Goal: Task Accomplishment & Management: Complete application form

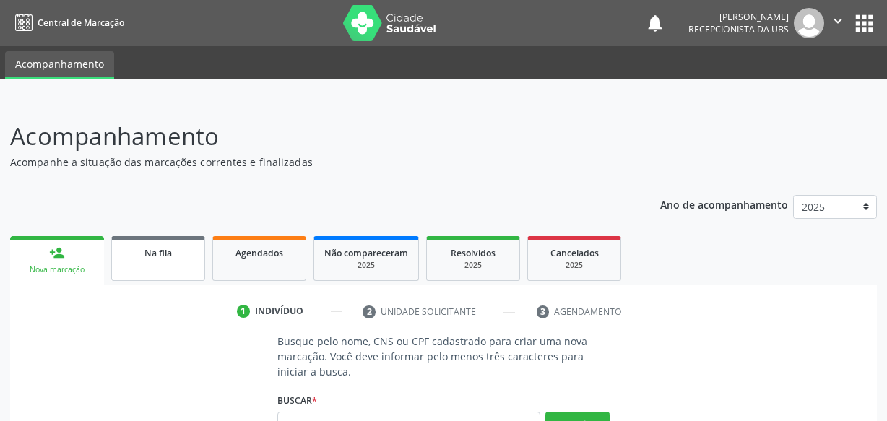
click at [184, 238] on link "Na fila" at bounding box center [158, 258] width 94 height 45
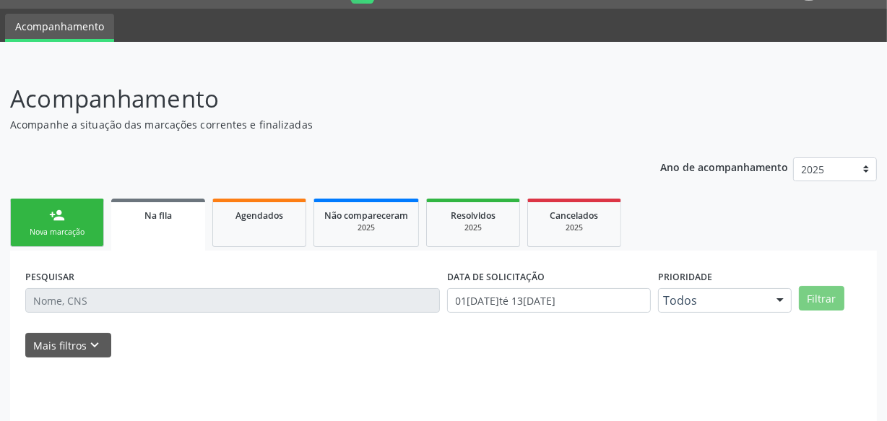
scroll to position [75, 0]
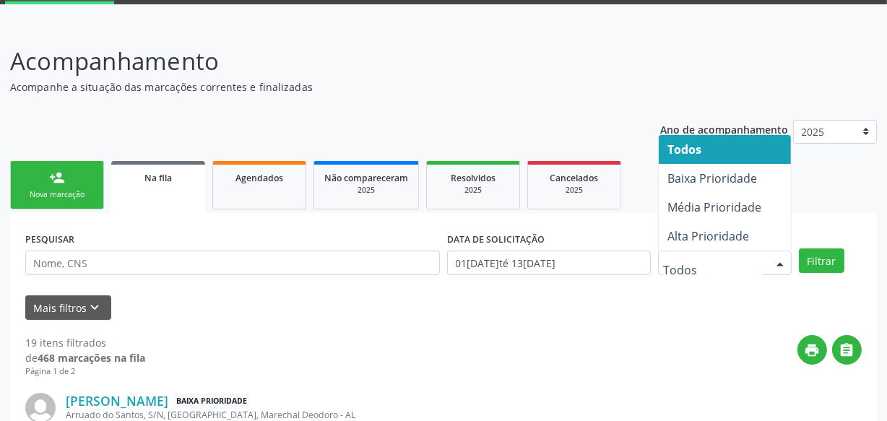
click at [840, 228] on div "PESQUISAR DATA DE SOLICITAÇÃO 01[DATE]té 13[DATE] Prioridade Todos Baixa Priori…" at bounding box center [444, 256] width 844 height 56
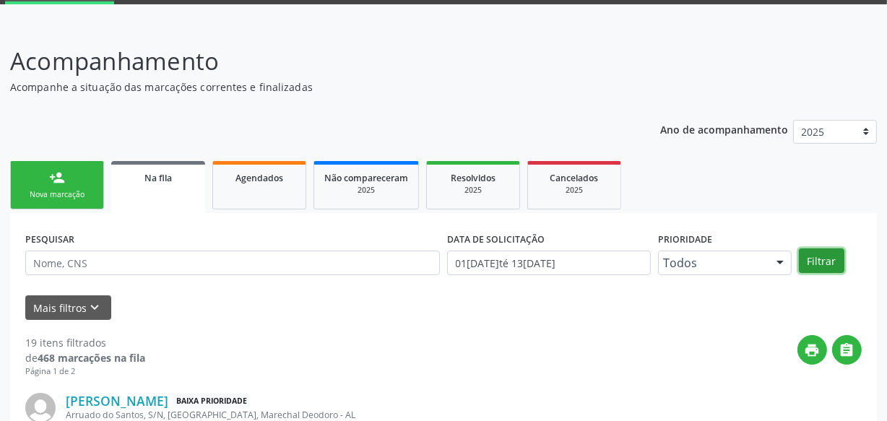
click at [822, 260] on button "Filtrar" at bounding box center [822, 260] width 46 height 25
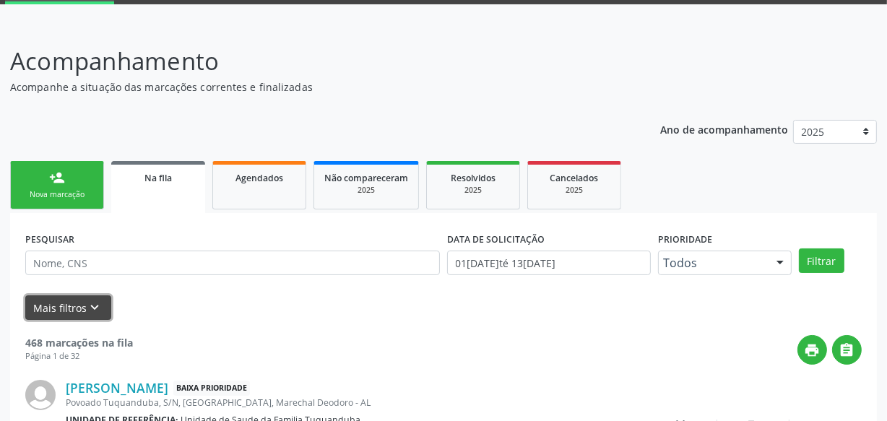
click at [66, 303] on button "Mais filtros keyboard_arrow_down" at bounding box center [68, 307] width 86 height 25
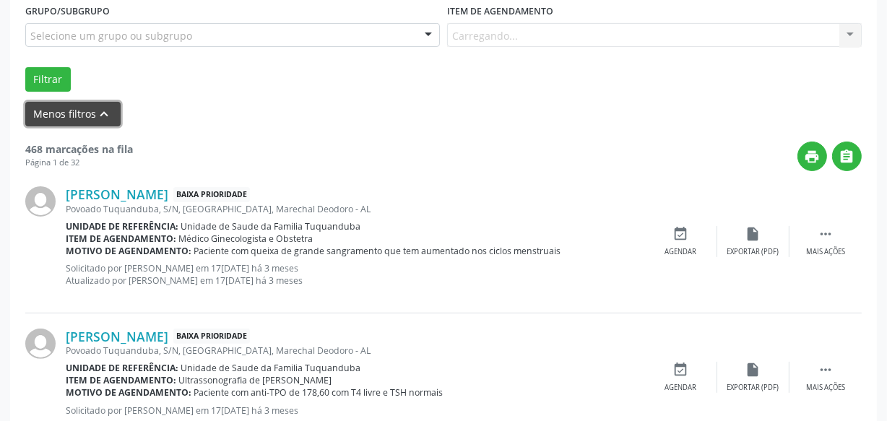
scroll to position [272, 0]
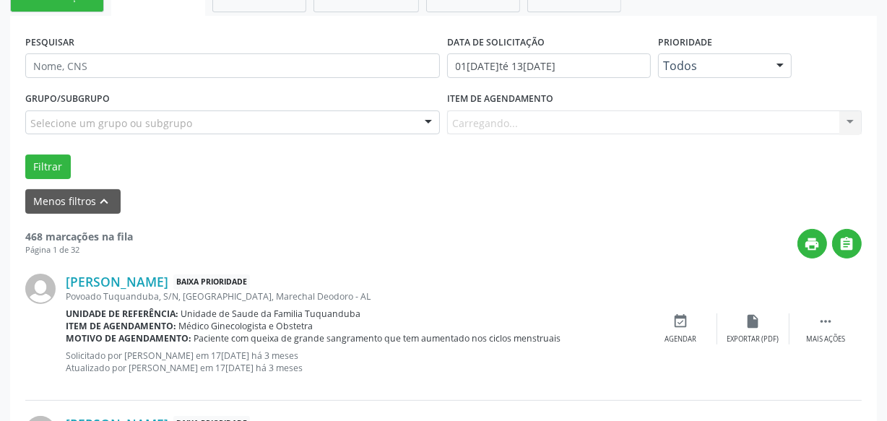
click at [605, 95] on div "Item de agendamento [GEOGRAPHIC_DATA]... No elements found. Consider changing t…" at bounding box center [654, 111] width 415 height 46
click at [602, 126] on div at bounding box center [654, 123] width 415 height 25
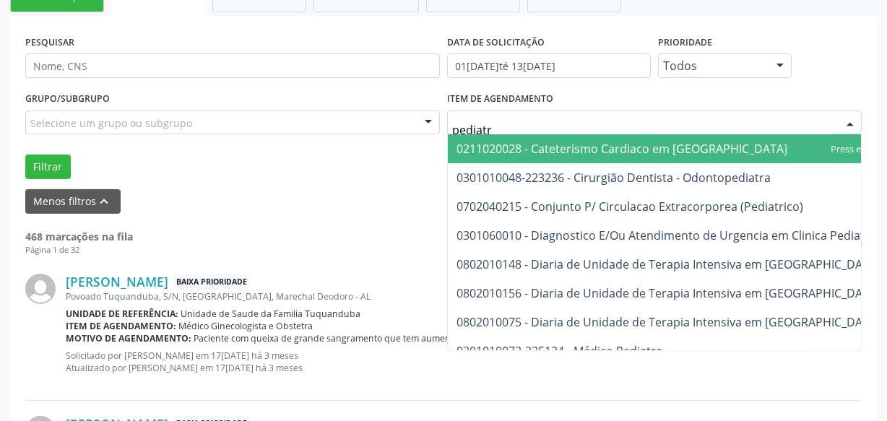
type input "pediatra"
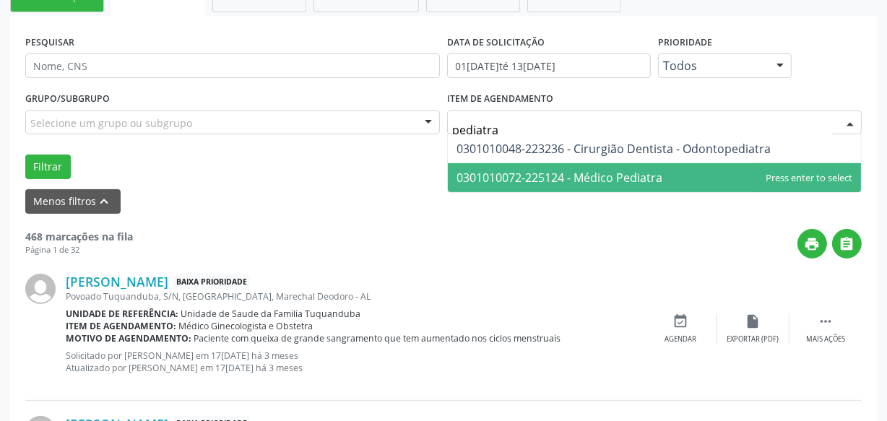
click at [626, 180] on span "0301010072-225124 - Médico Pediatra" at bounding box center [560, 178] width 206 height 16
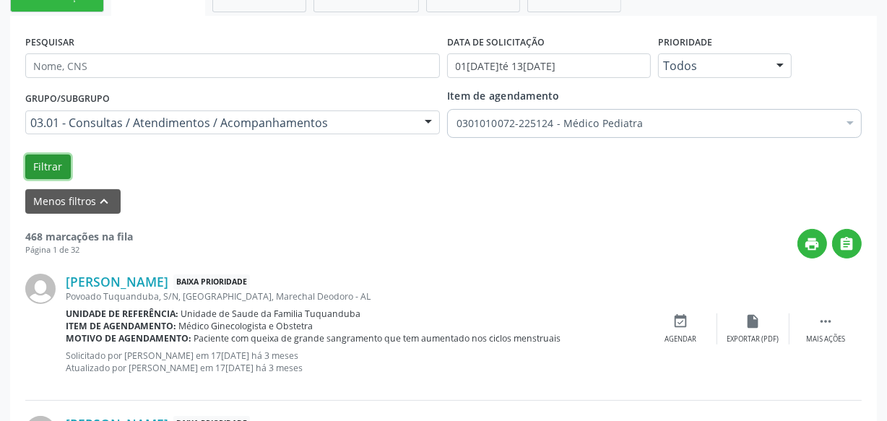
click at [53, 159] on button "Filtrar" at bounding box center [48, 167] width 46 height 25
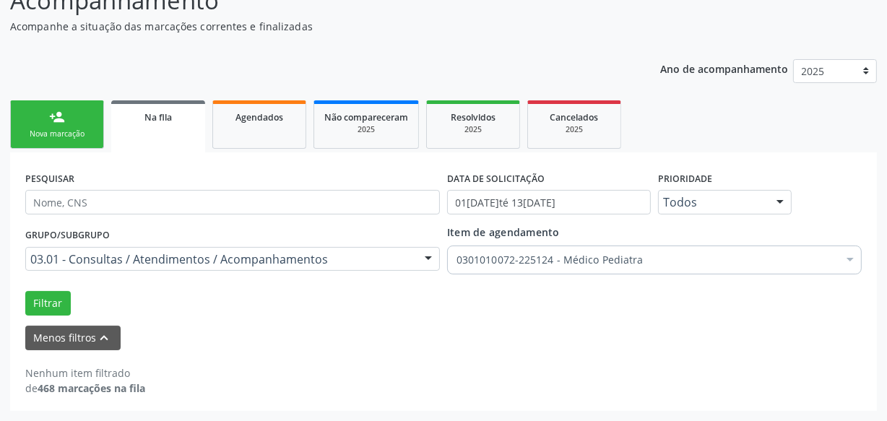
scroll to position [135, 0]
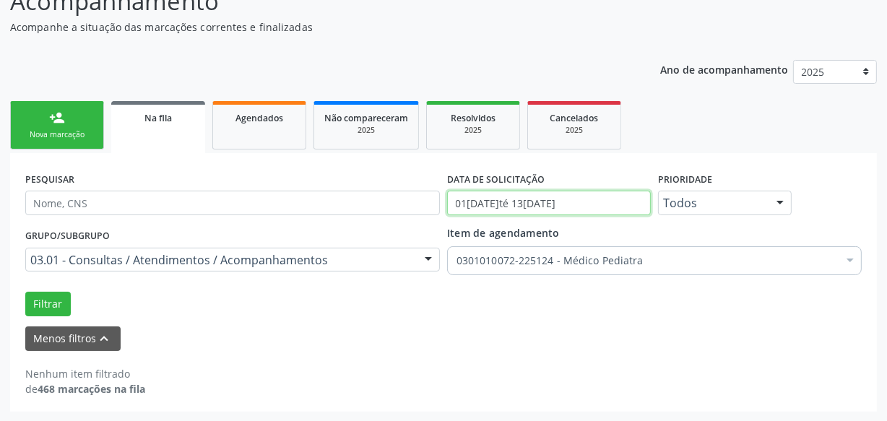
click at [534, 202] on input "01[DATE]té 13[DATE]" at bounding box center [549, 203] width 204 height 25
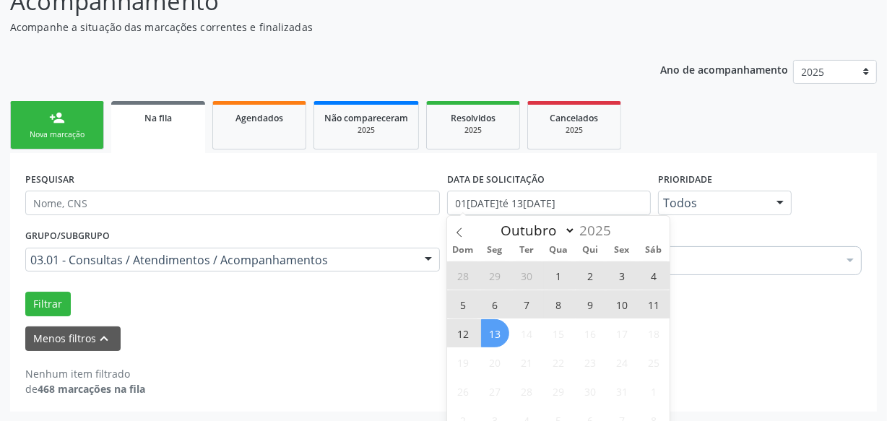
click at [496, 339] on span "13" at bounding box center [495, 333] width 28 height 28
type input "13[DATE]"
click at [458, 224] on span at bounding box center [459, 228] width 25 height 25
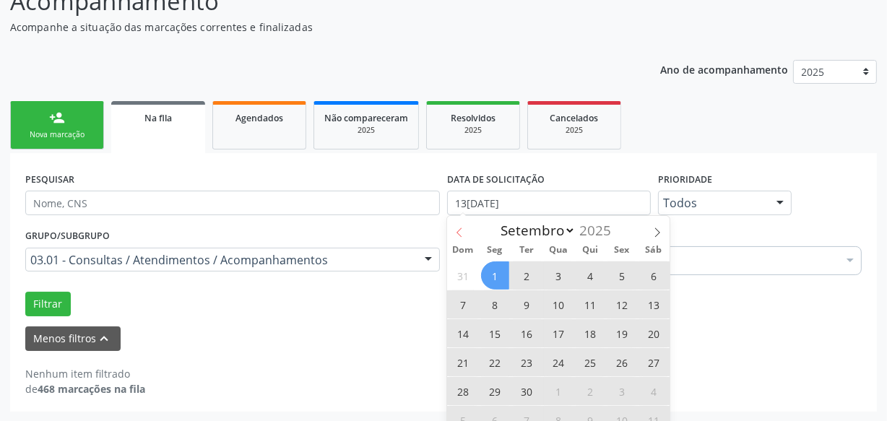
click at [457, 228] on icon at bounding box center [459, 233] width 10 height 10
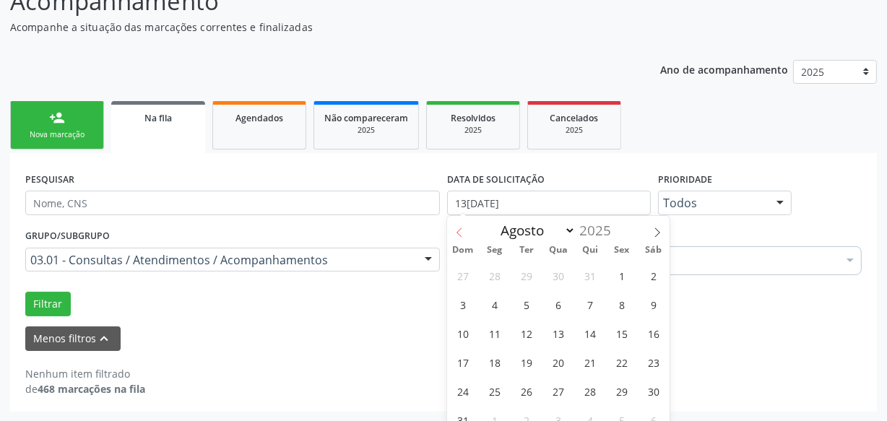
click at [456, 228] on icon at bounding box center [459, 233] width 10 height 10
click at [456, 230] on icon at bounding box center [459, 233] width 10 height 10
click at [457, 232] on icon at bounding box center [459, 233] width 10 height 10
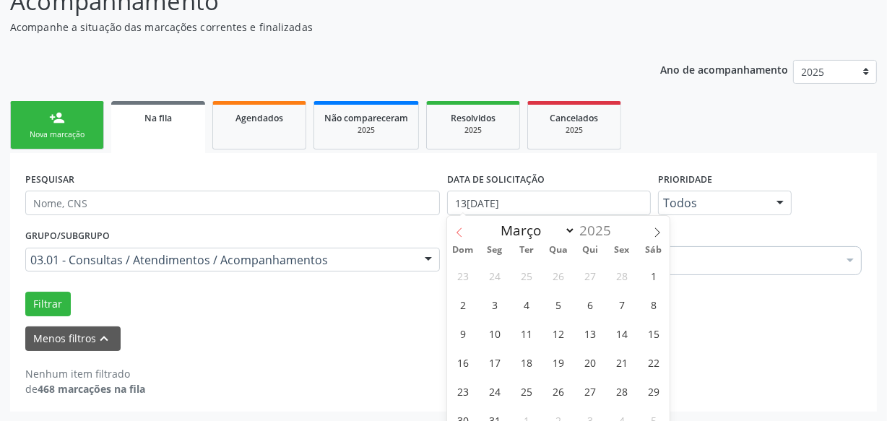
click at [457, 232] on icon at bounding box center [459, 233] width 10 height 10
select select "1"
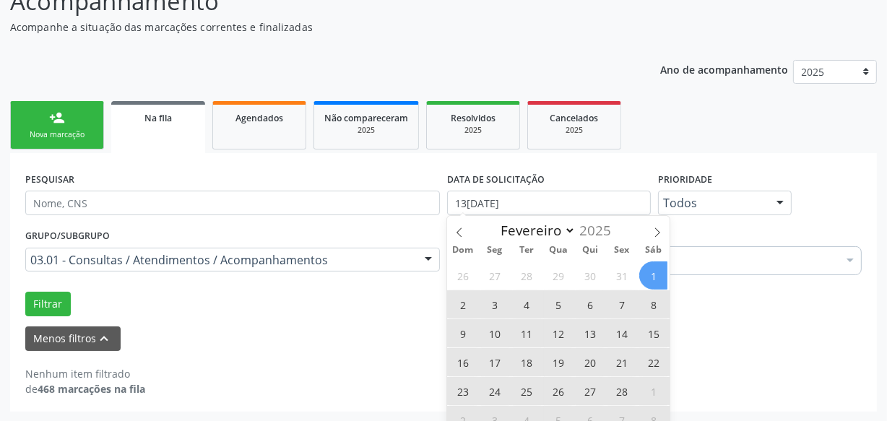
click at [648, 274] on span "1" at bounding box center [653, 275] width 28 height 28
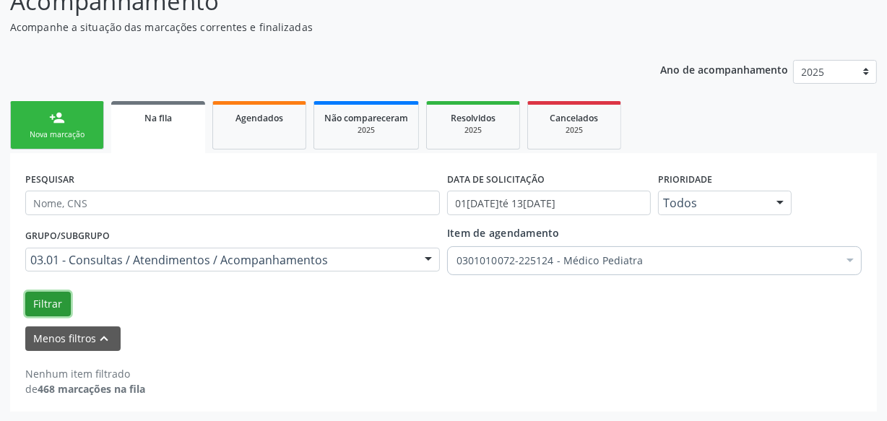
click at [48, 308] on button "Filtrar" at bounding box center [48, 304] width 46 height 25
click at [675, 302] on div "Filtrar" at bounding box center [444, 304] width 844 height 25
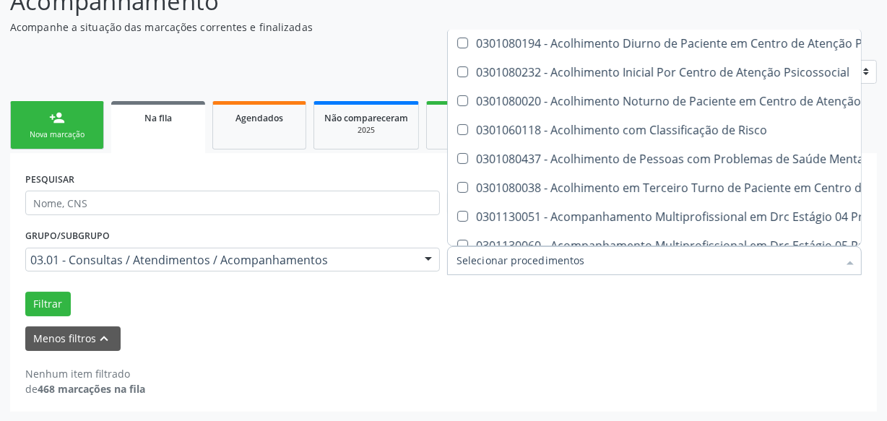
scroll to position [0, 0]
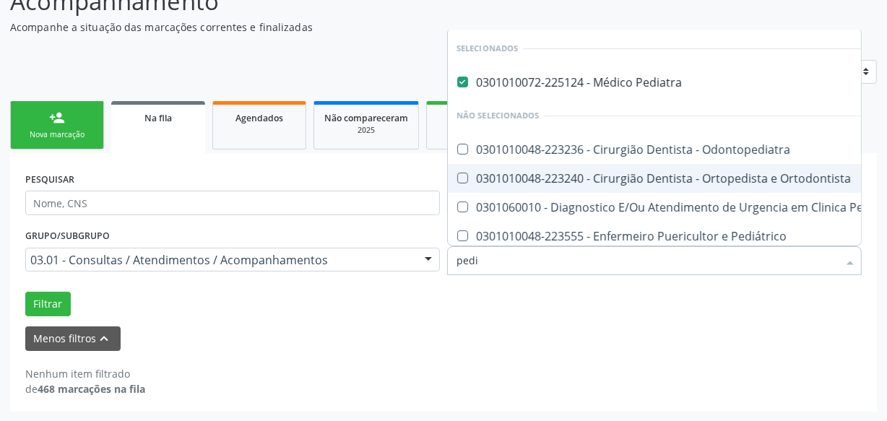
type input "pedia"
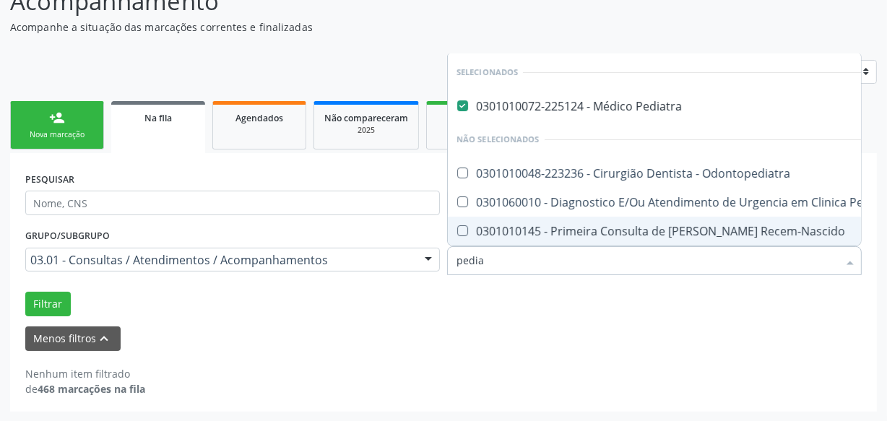
click at [647, 361] on div "Nenhum item filtrado de 468 marcações na fila" at bounding box center [443, 374] width 836 height 46
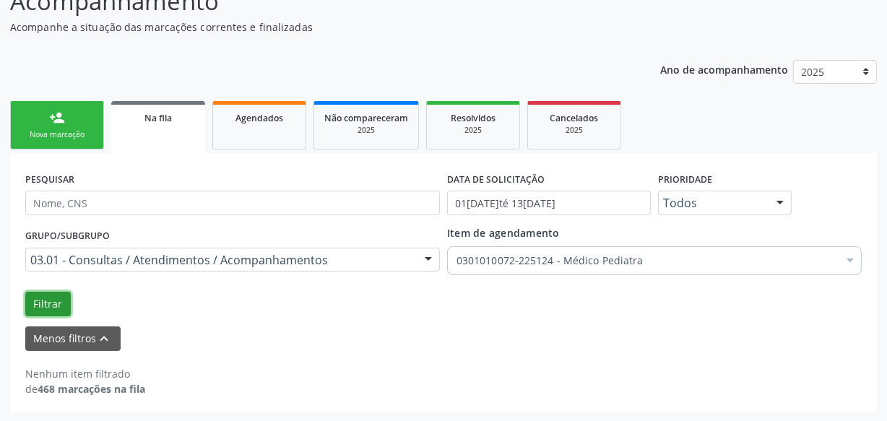
click at [40, 303] on button "Filtrar" at bounding box center [48, 304] width 46 height 25
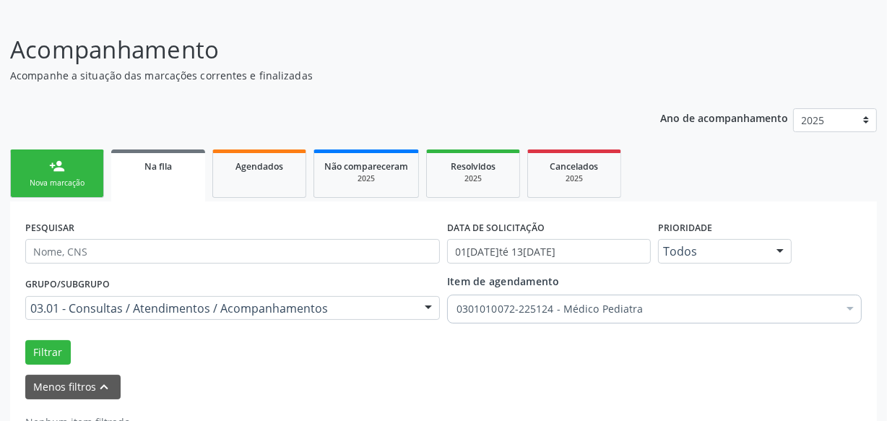
scroll to position [135, 0]
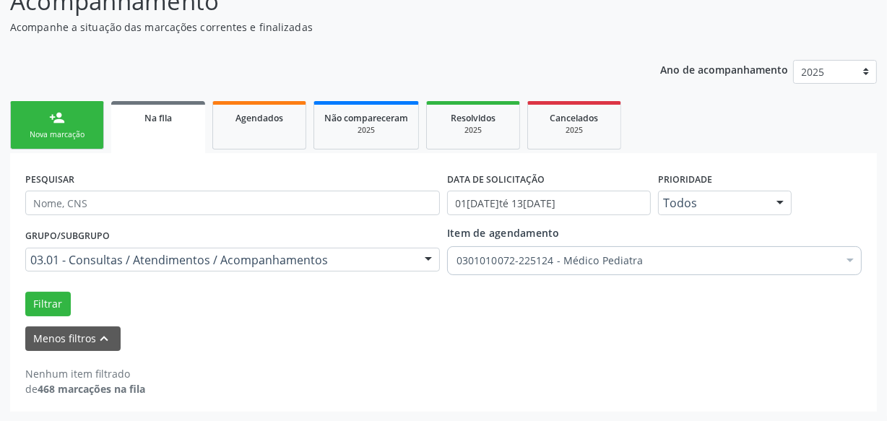
click at [165, 143] on link "Na fila" at bounding box center [158, 127] width 94 height 52
click at [278, 107] on link "Agendados" at bounding box center [259, 125] width 94 height 48
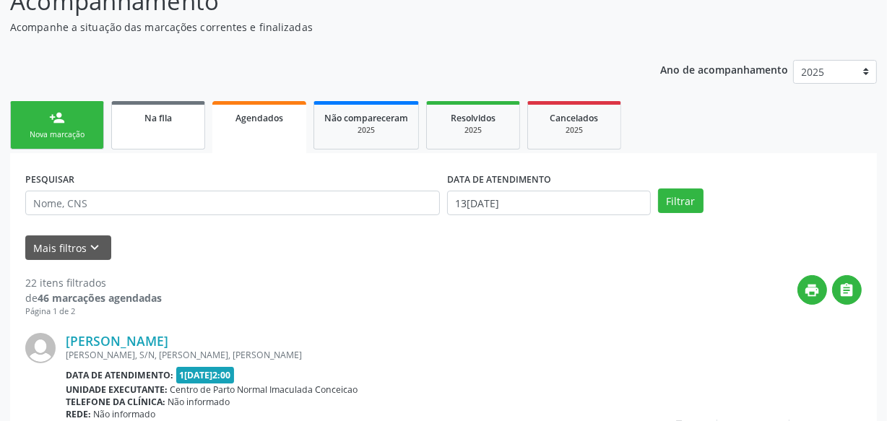
click at [189, 114] on div "Na fila" at bounding box center [158, 117] width 72 height 15
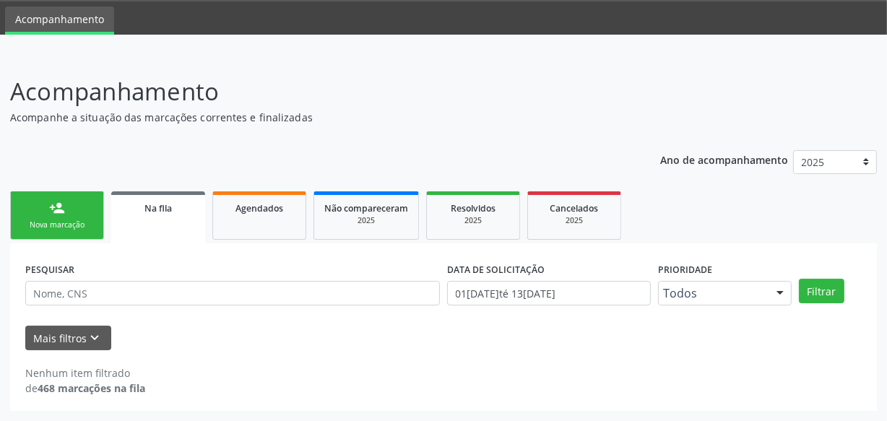
scroll to position [44, 0]
click at [271, 217] on link "Agendados" at bounding box center [259, 216] width 94 height 48
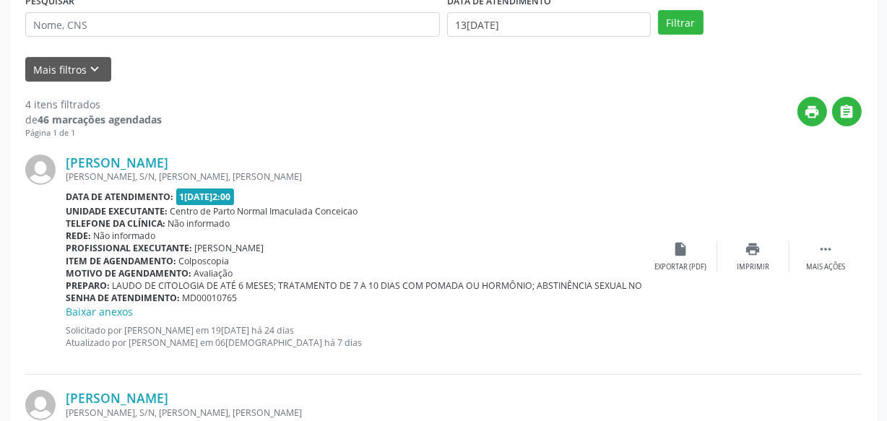
scroll to position [241, 0]
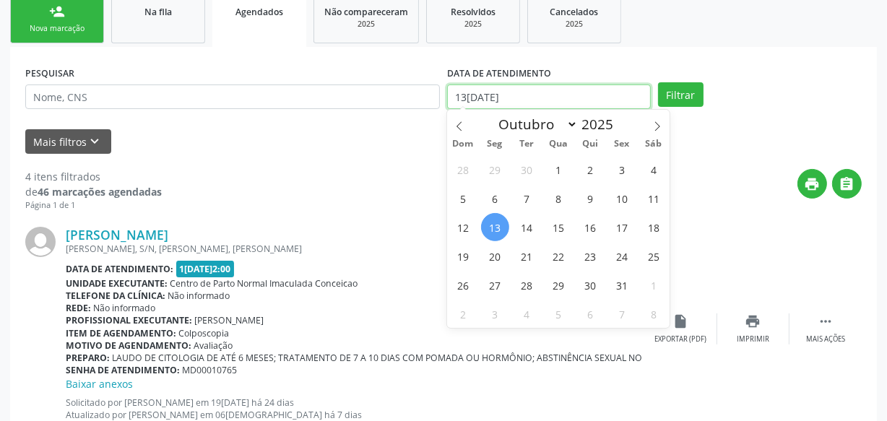
click at [498, 233] on span "13" at bounding box center [495, 227] width 28 height 28
type input "13[DATE]"
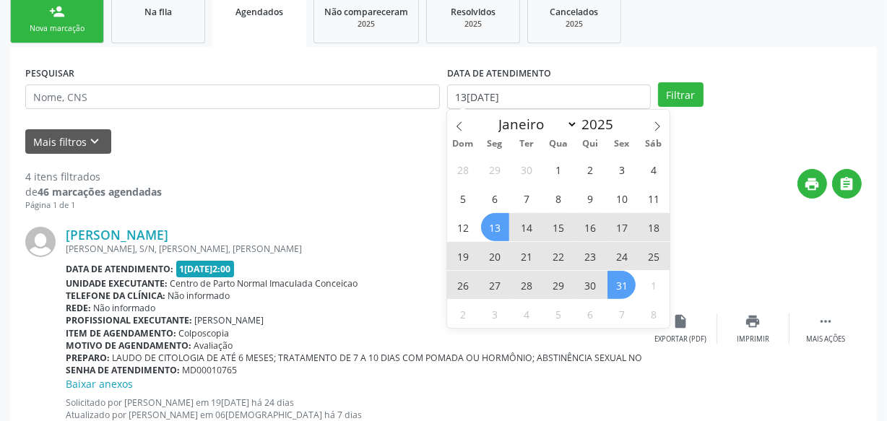
click at [623, 285] on span "31" at bounding box center [622, 285] width 28 height 28
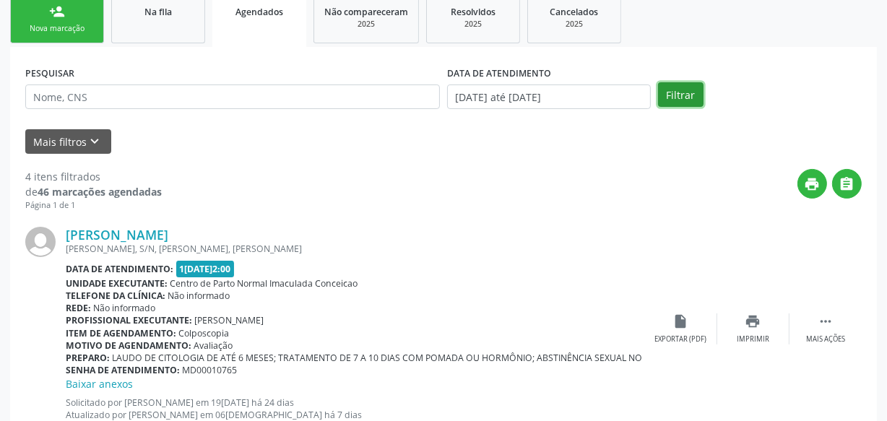
click at [684, 103] on button "Filtrar" at bounding box center [681, 94] width 46 height 25
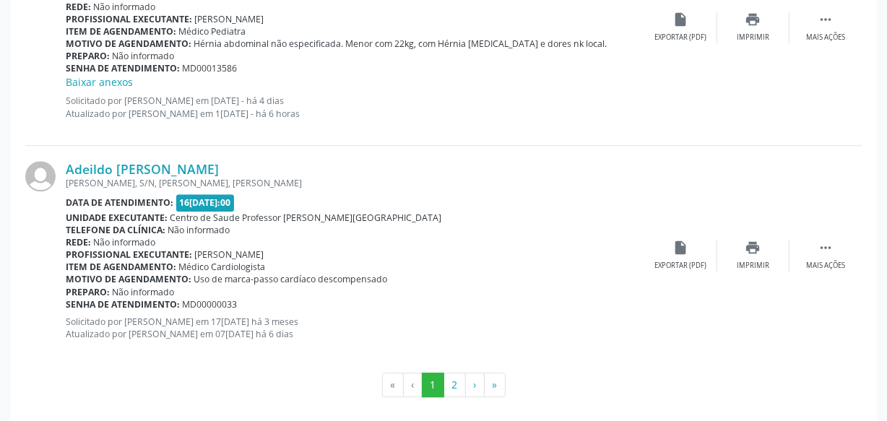
scroll to position [3525, 0]
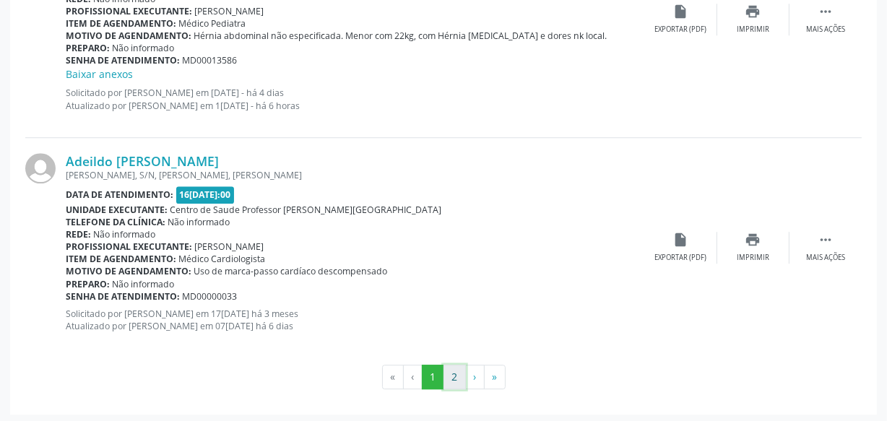
click at [454, 381] on button "2" at bounding box center [455, 377] width 22 height 25
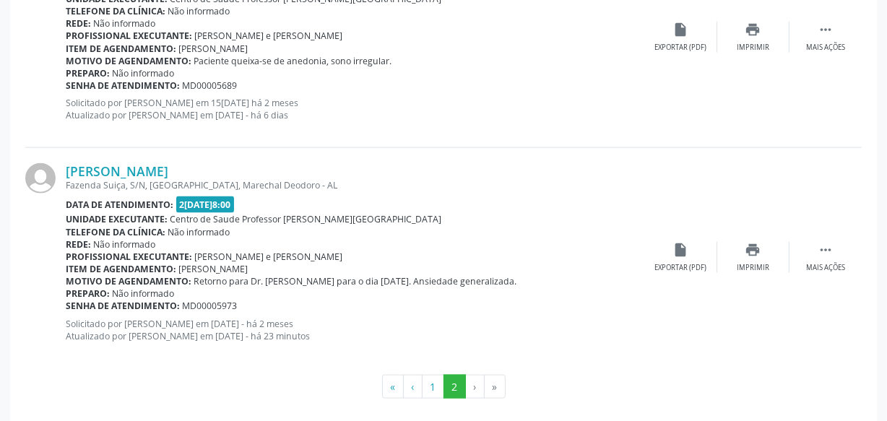
scroll to position [1700, 0]
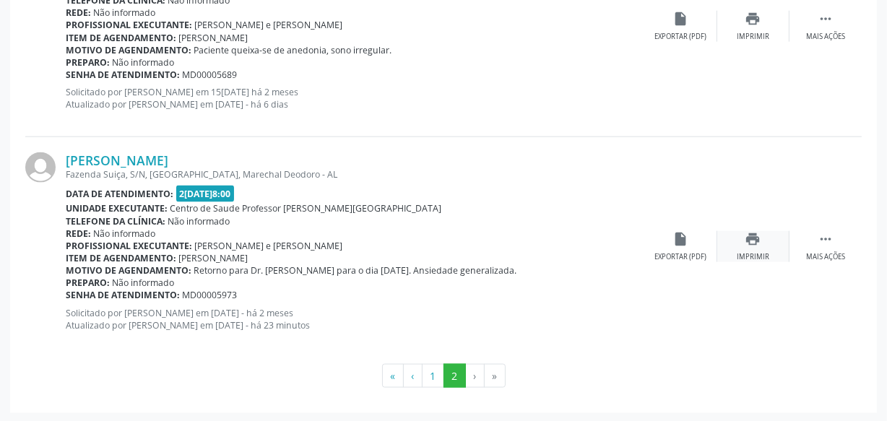
click at [744, 246] on div "print Imprimir" at bounding box center [753, 246] width 72 height 31
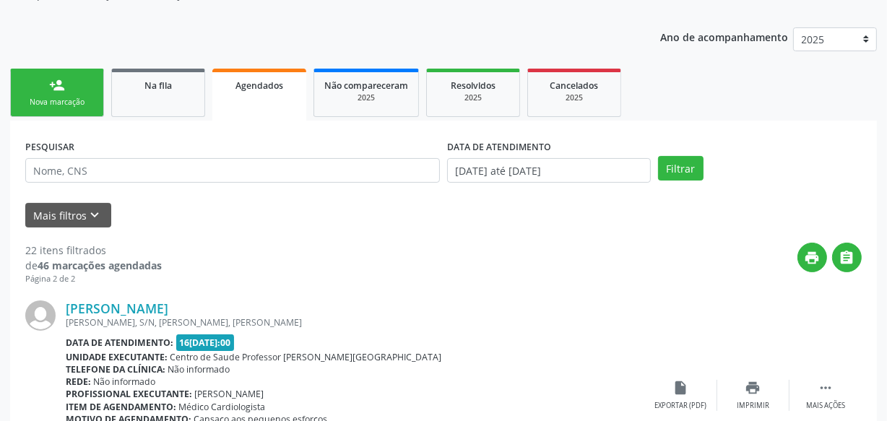
scroll to position [124, 0]
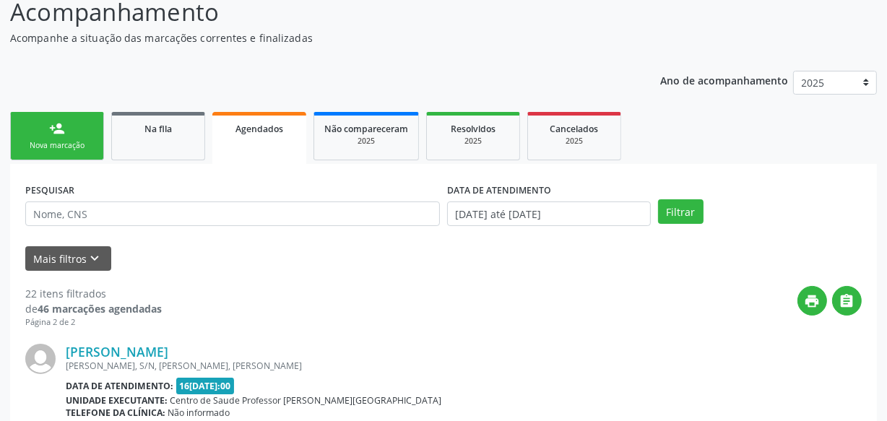
click at [65, 117] on link "person_add Nova marcação" at bounding box center [57, 136] width 94 height 48
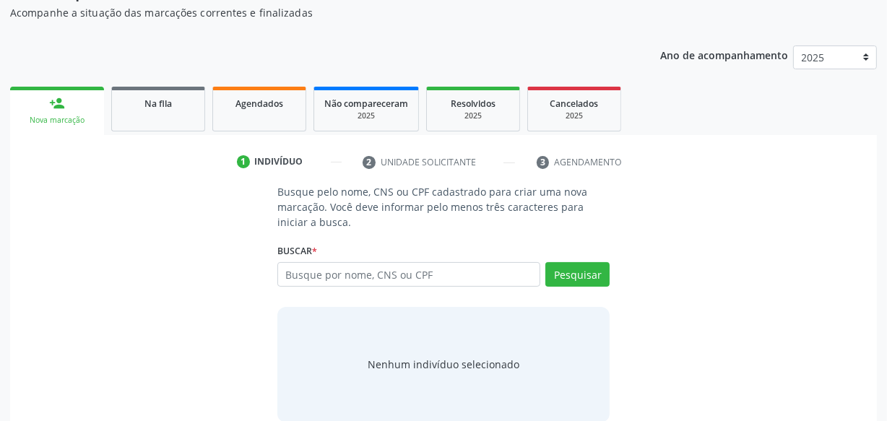
scroll to position [170, 0]
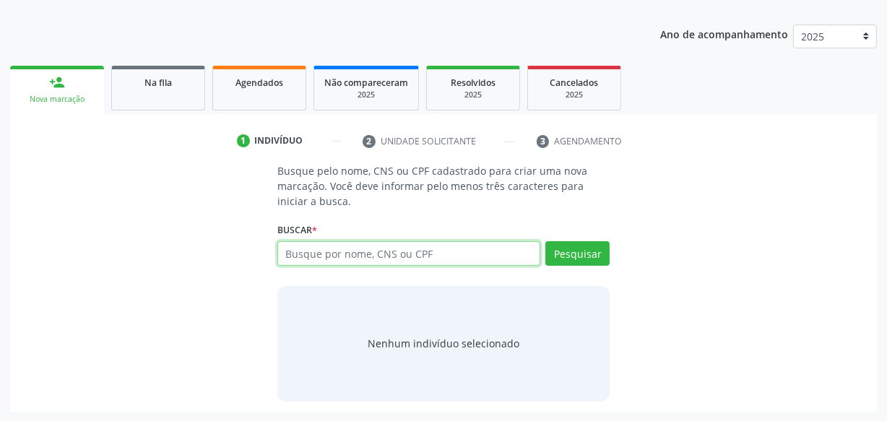
click at [385, 251] on input "text" at bounding box center [408, 253] width 263 height 25
click at [347, 260] on input "text" at bounding box center [408, 253] width 263 height 25
type input "10362170436"
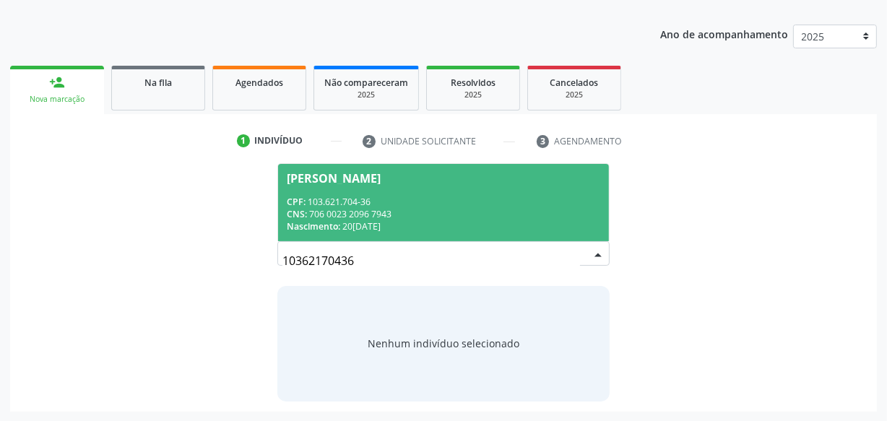
click at [402, 208] on div "CNS: 706 0023 2096 7943" at bounding box center [444, 214] width 314 height 12
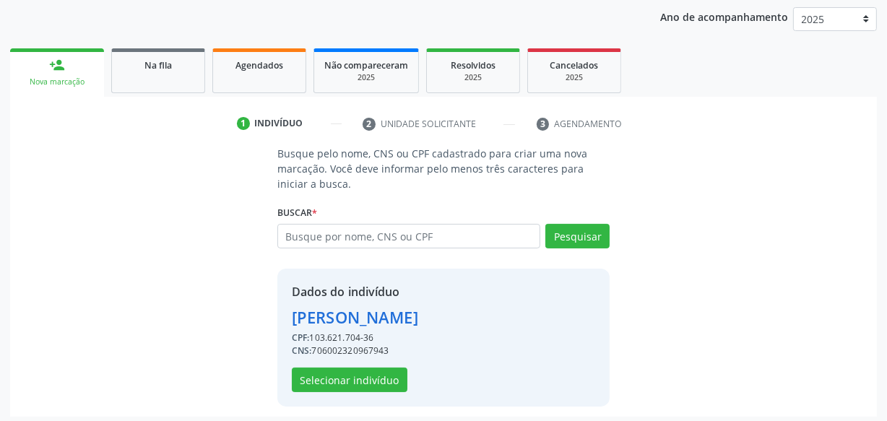
scroll to position [193, 0]
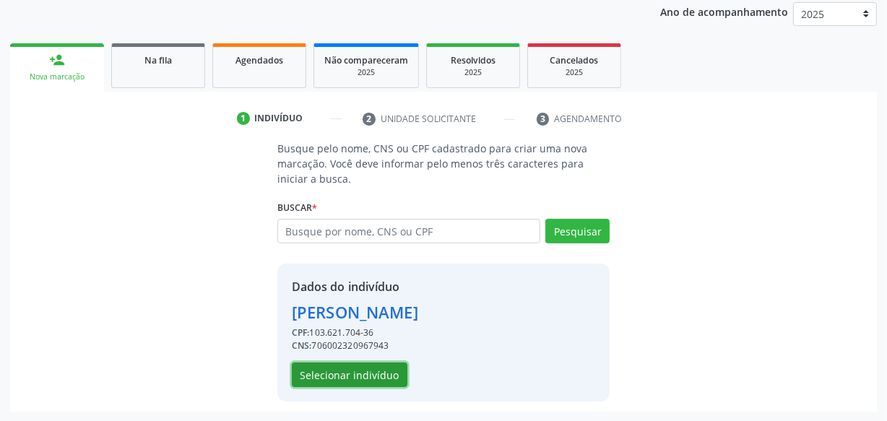
click at [376, 375] on button "Selecionar indivíduo" at bounding box center [350, 375] width 116 height 25
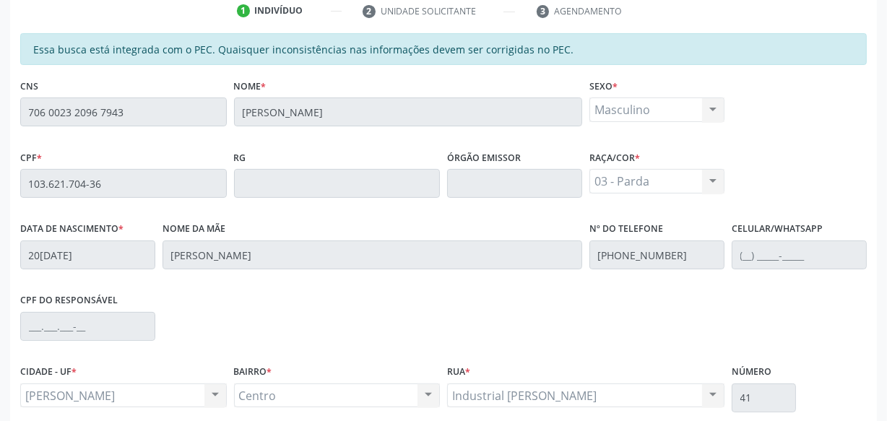
scroll to position [423, 0]
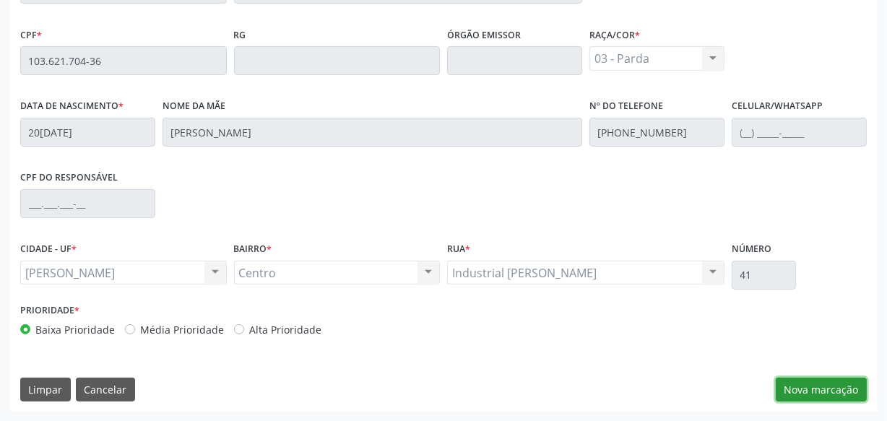
click at [829, 385] on button "Nova marcação" at bounding box center [821, 390] width 91 height 25
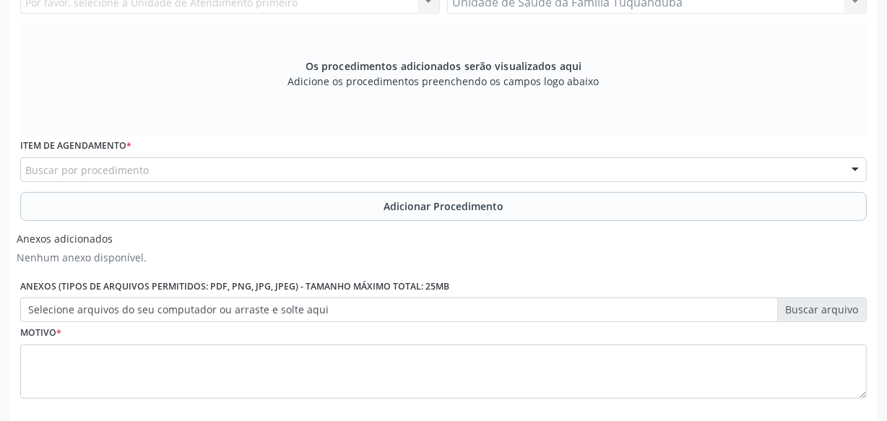
click at [350, 165] on div "Buscar por procedimento" at bounding box center [443, 169] width 847 height 25
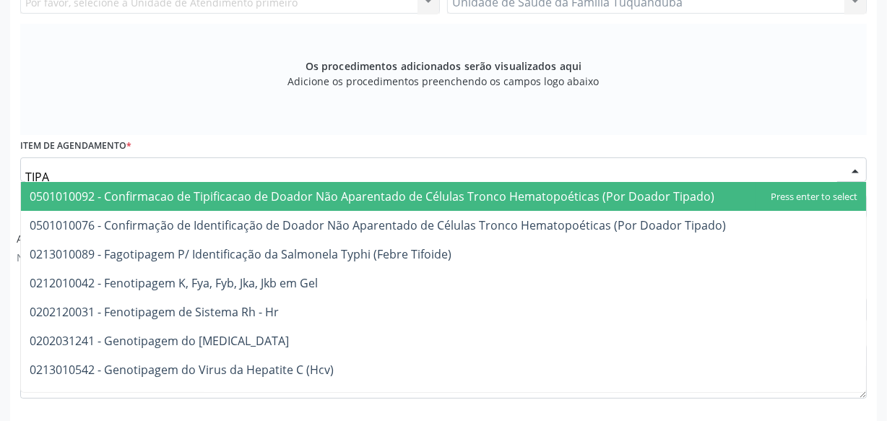
type input "TIPAG"
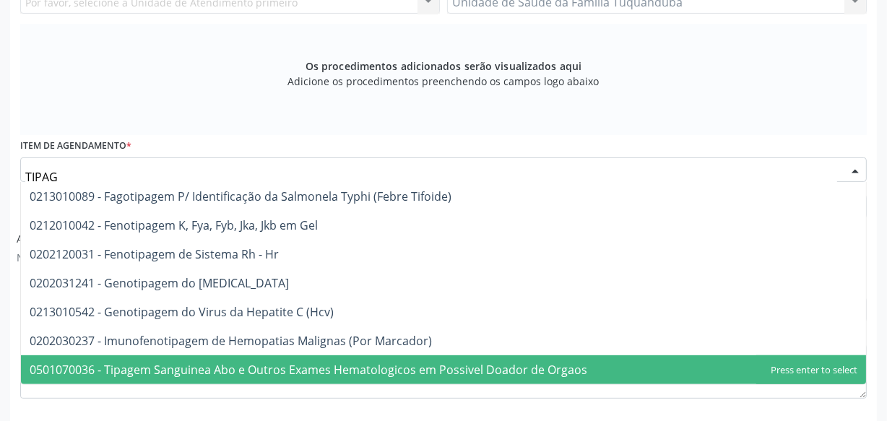
click at [343, 364] on span "0501070036 - Tipagem Sanguinea Abo e Outros Exames Hematologicos em Possivel Do…" at bounding box center [309, 370] width 558 height 16
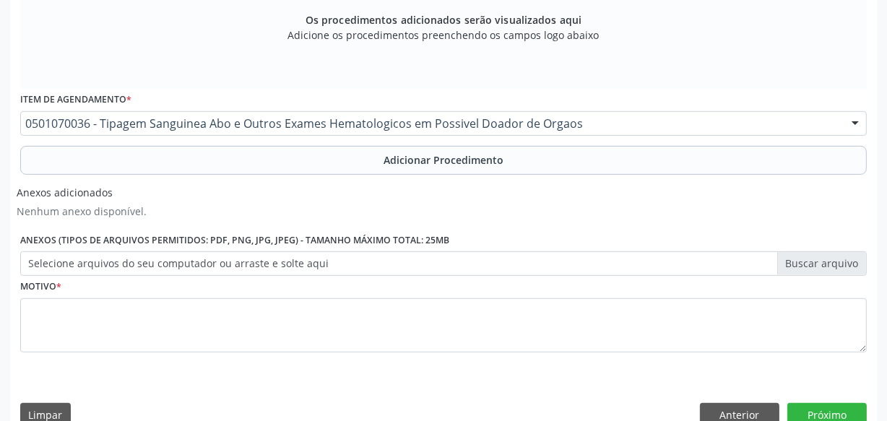
scroll to position [495, 0]
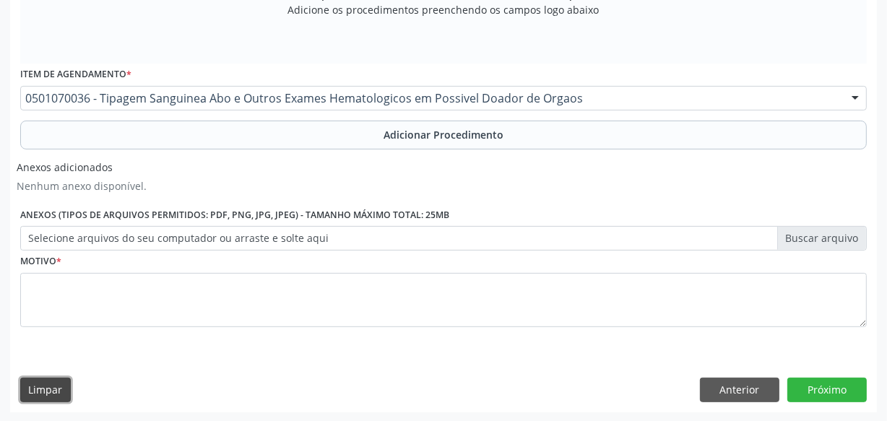
click at [62, 381] on button "Limpar" at bounding box center [45, 390] width 51 height 25
drag, startPoint x: 64, startPoint y: 376, endPoint x: 39, endPoint y: 389, distance: 28.1
click at [62, 376] on div "Requerente * Profissional de Saúde Profissional de Saúde Paciente Nenhum result…" at bounding box center [443, 125] width 867 height 573
click at [37, 390] on button "Limpar" at bounding box center [45, 390] width 51 height 25
click at [701, 391] on button "Anterior" at bounding box center [739, 390] width 79 height 25
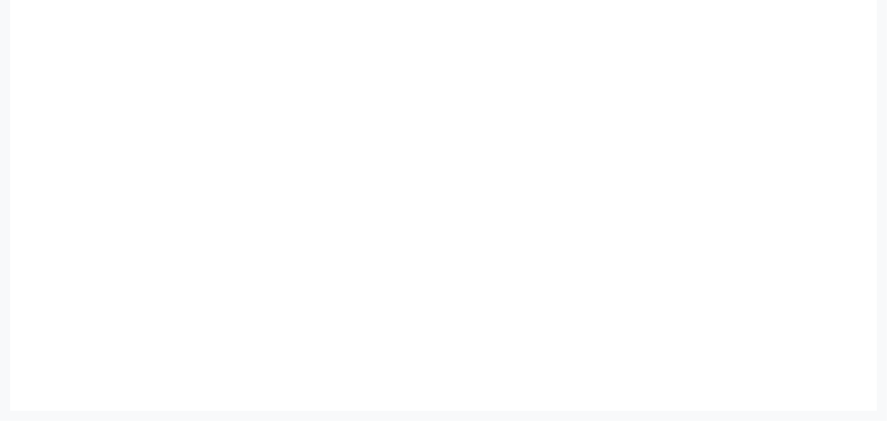
scroll to position [423, 0]
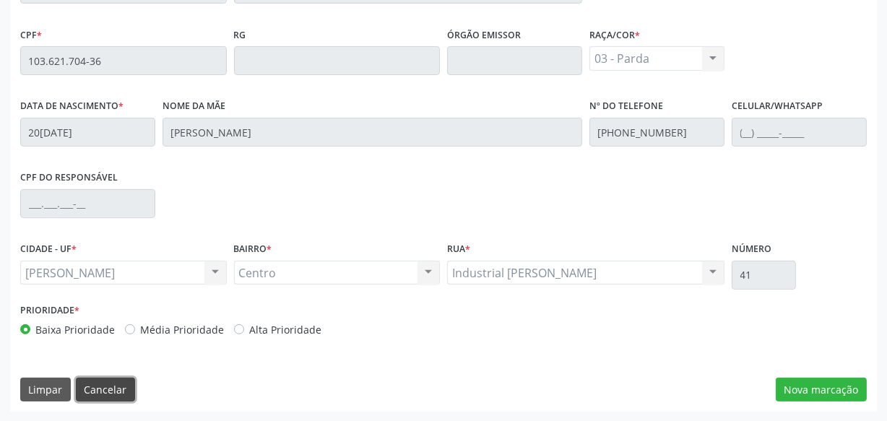
click at [108, 379] on button "Cancelar" at bounding box center [105, 390] width 59 height 25
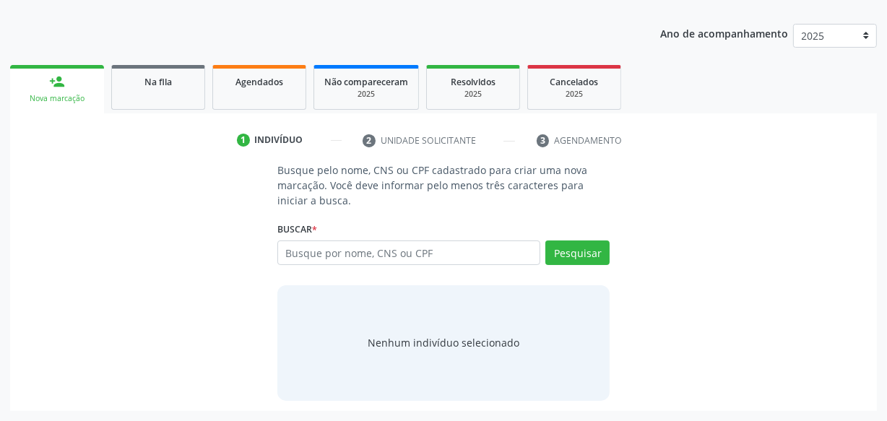
scroll to position [170, 0]
click at [282, 82] on span "Agendados" at bounding box center [259, 83] width 48 height 12
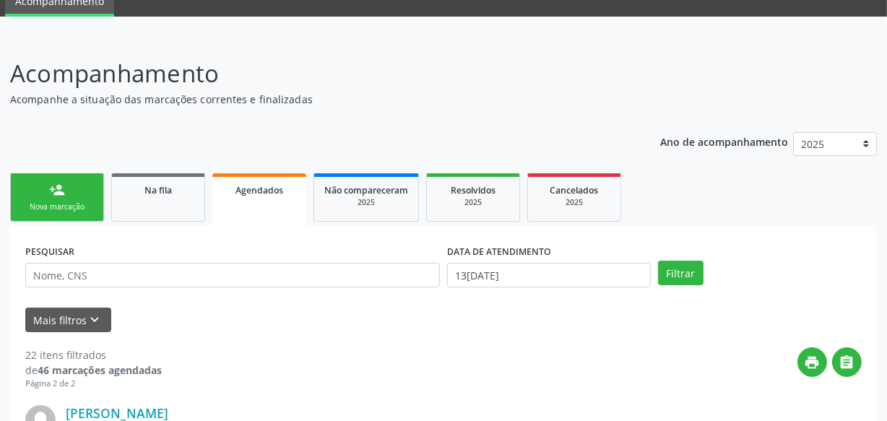
scroll to position [39, 0]
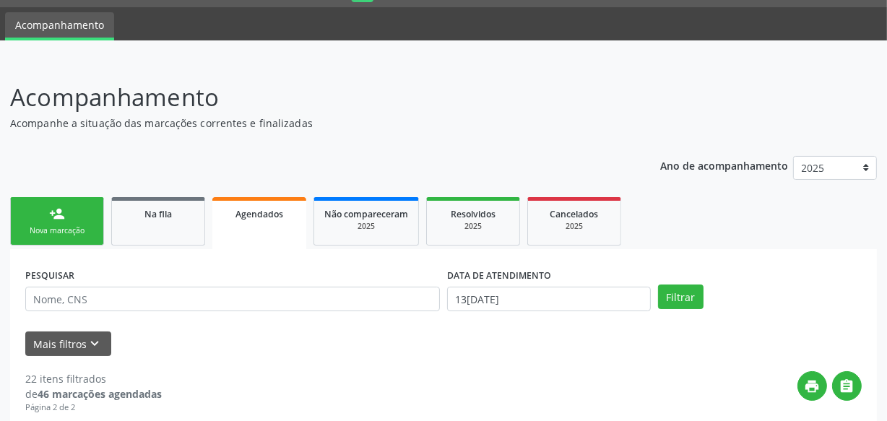
click at [50, 226] on div "Nova marcação" at bounding box center [57, 230] width 72 height 11
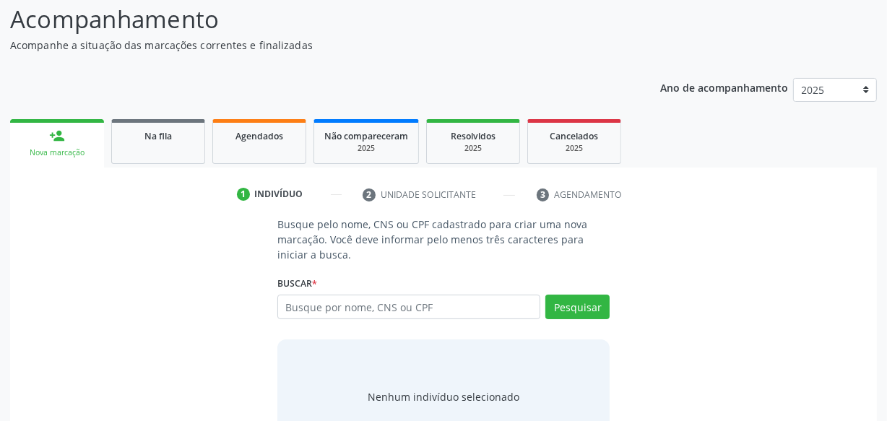
scroll to position [170, 0]
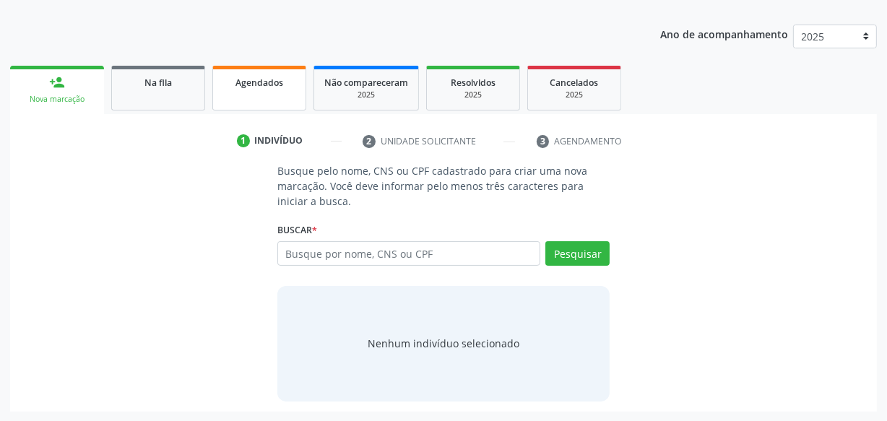
click at [283, 84] on div "Agendados" at bounding box center [259, 81] width 72 height 15
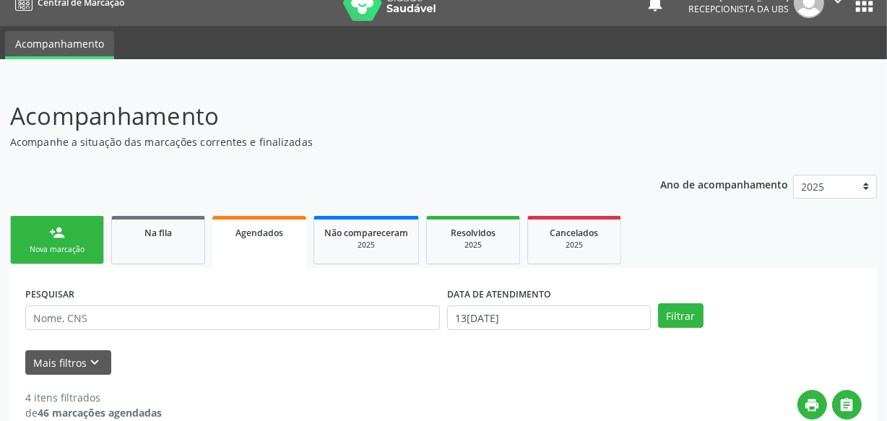
scroll to position [0, 0]
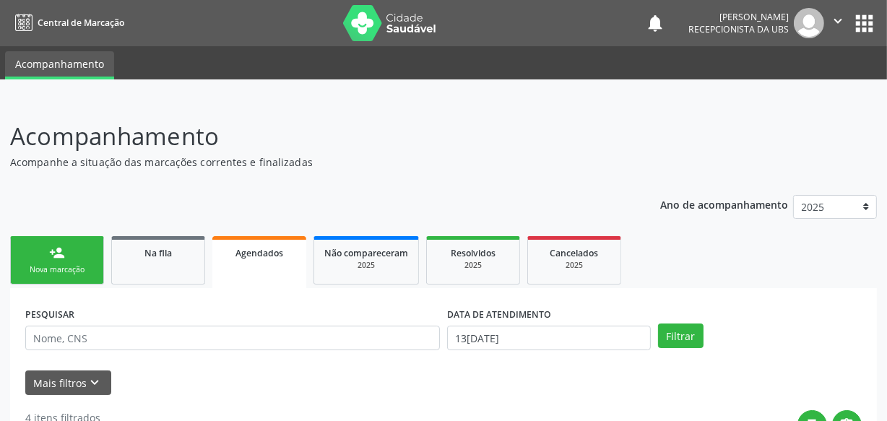
click at [838, 21] on icon "" at bounding box center [838, 21] width 16 height 16
click at [791, 91] on link "Sair" at bounding box center [801, 88] width 100 height 20
